Goal: Find specific page/section: Find specific page/section

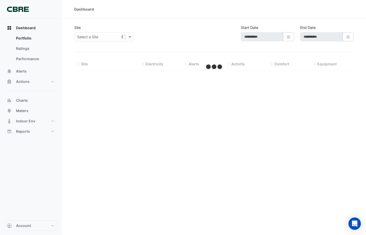
type input "**********"
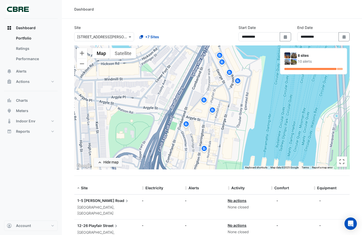
click at [180, 114] on div "To activate drag with keyboard, press Alt + Enter. Once in keyboard drag state,…" at bounding box center [211, 107] width 275 height 124
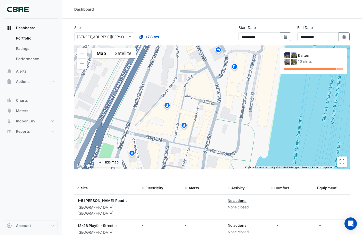
click at [234, 69] on img at bounding box center [234, 67] width 8 height 9
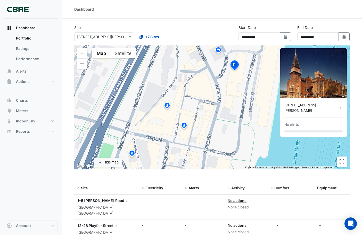
click at [167, 109] on img at bounding box center [167, 106] width 8 height 9
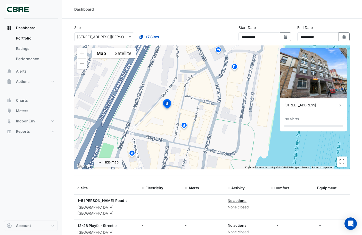
click at [187, 129] on img at bounding box center [184, 125] width 8 height 9
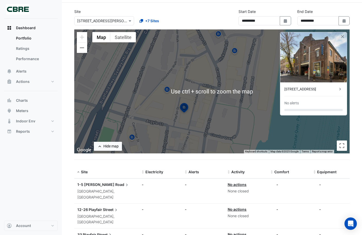
scroll to position [16, 0]
click at [130, 139] on img at bounding box center [132, 137] width 8 height 9
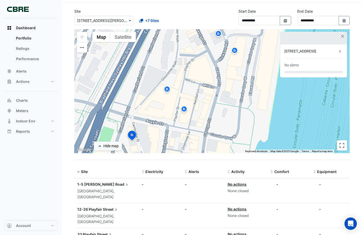
click at [130, 137] on img at bounding box center [131, 136] width 11 height 12
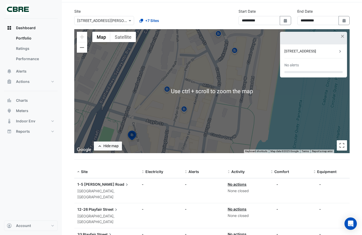
scroll to position [0, 0]
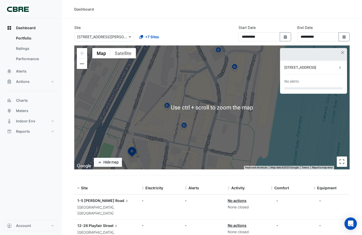
click at [333, 59] on div at bounding box center [313, 54] width 67 height 12
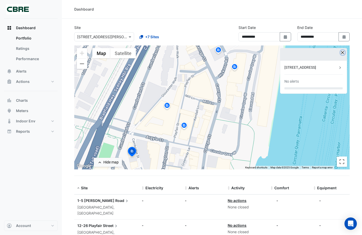
click at [343, 52] on button "button" at bounding box center [342, 52] width 4 height 4
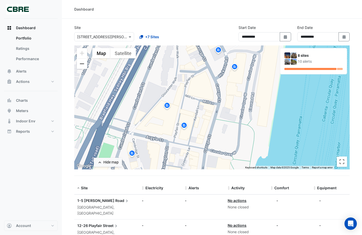
click at [79, 65] on button "Zoom out" at bounding box center [82, 64] width 10 height 10
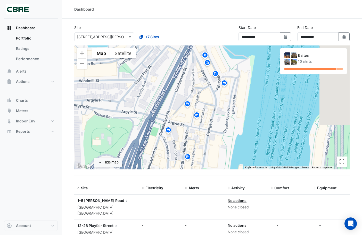
click at [79, 65] on button "Zoom out" at bounding box center [82, 64] width 10 height 10
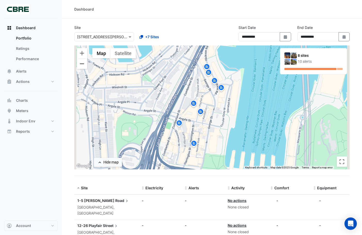
click at [79, 65] on button "Zoom out" at bounding box center [82, 64] width 10 height 10
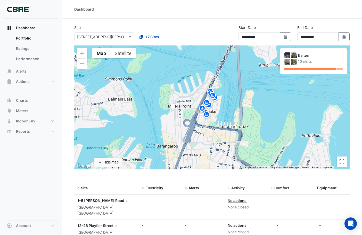
click at [211, 90] on img at bounding box center [211, 93] width 8 height 9
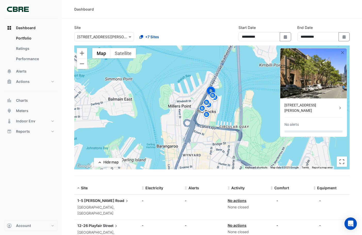
click at [212, 96] on img at bounding box center [213, 96] width 8 height 9
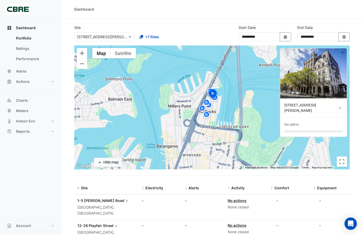
click at [217, 100] on img at bounding box center [212, 94] width 11 height 12
click at [215, 99] on img at bounding box center [212, 94] width 11 height 12
click at [203, 103] on img at bounding box center [206, 102] width 8 height 9
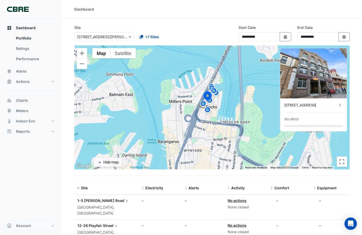
drag, startPoint x: 200, startPoint y: 107, endPoint x: 201, endPoint y: 105, distance: 2.9
click at [201, 105] on img at bounding box center [203, 104] width 8 height 9
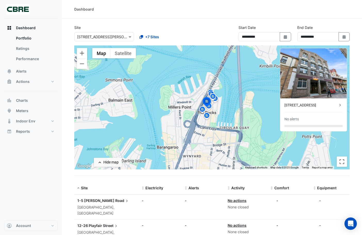
click at [202, 107] on img at bounding box center [202, 109] width 8 height 9
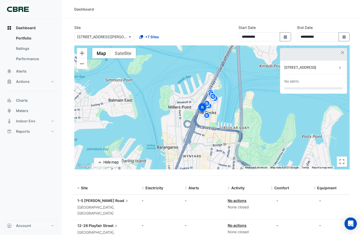
click at [211, 107] on img at bounding box center [207, 103] width 8 height 9
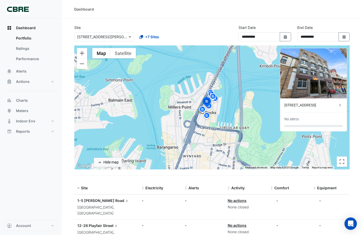
click at [206, 119] on img at bounding box center [207, 116] width 8 height 9
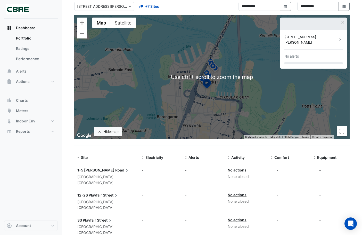
scroll to position [29, 0]
